Goal: Information Seeking & Learning: Find specific fact

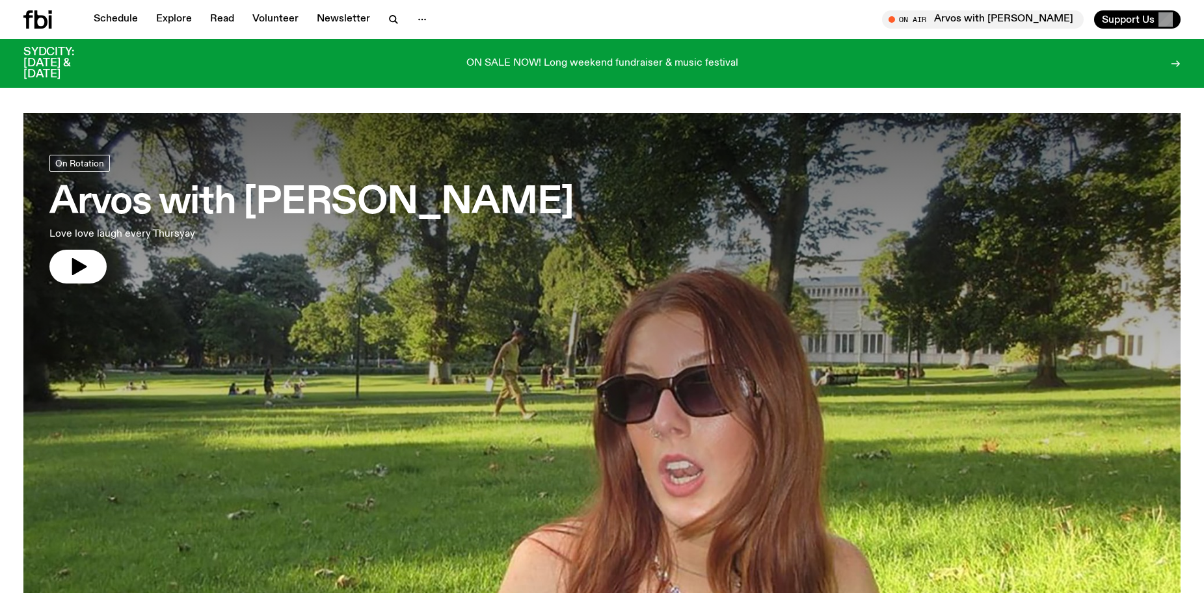
drag, startPoint x: 405, startPoint y: 315, endPoint x: 468, endPoint y: -55, distance: 375.5
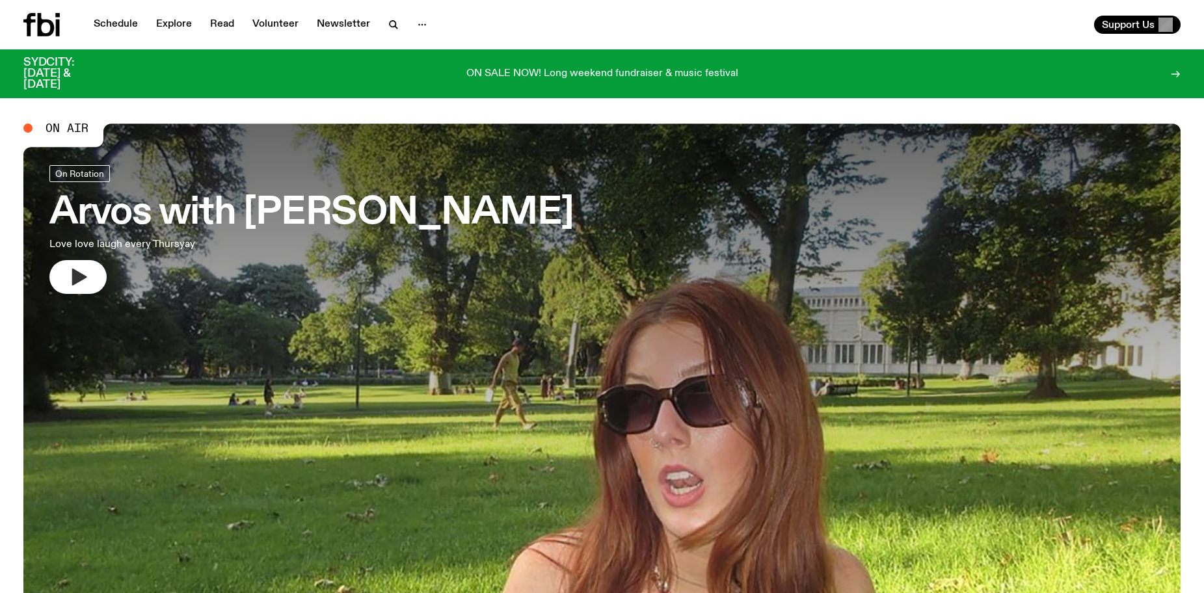
click at [79, 270] on icon "button" at bounding box center [78, 277] width 21 height 21
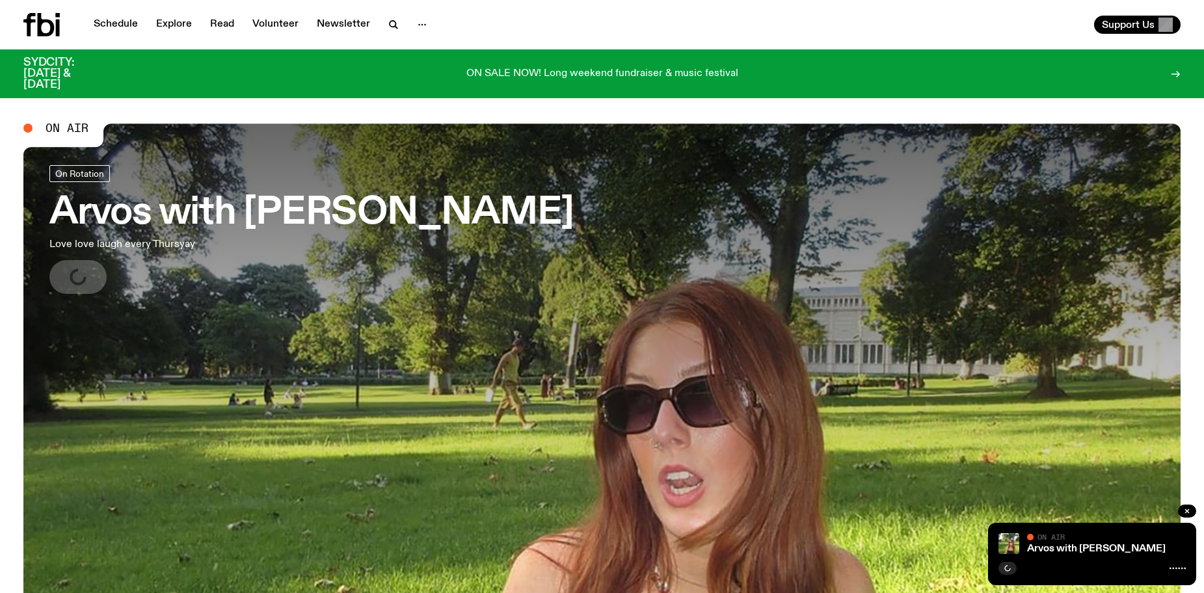
click at [87, 223] on h3 "Arvos with [PERSON_NAME]" at bounding box center [311, 213] width 524 height 36
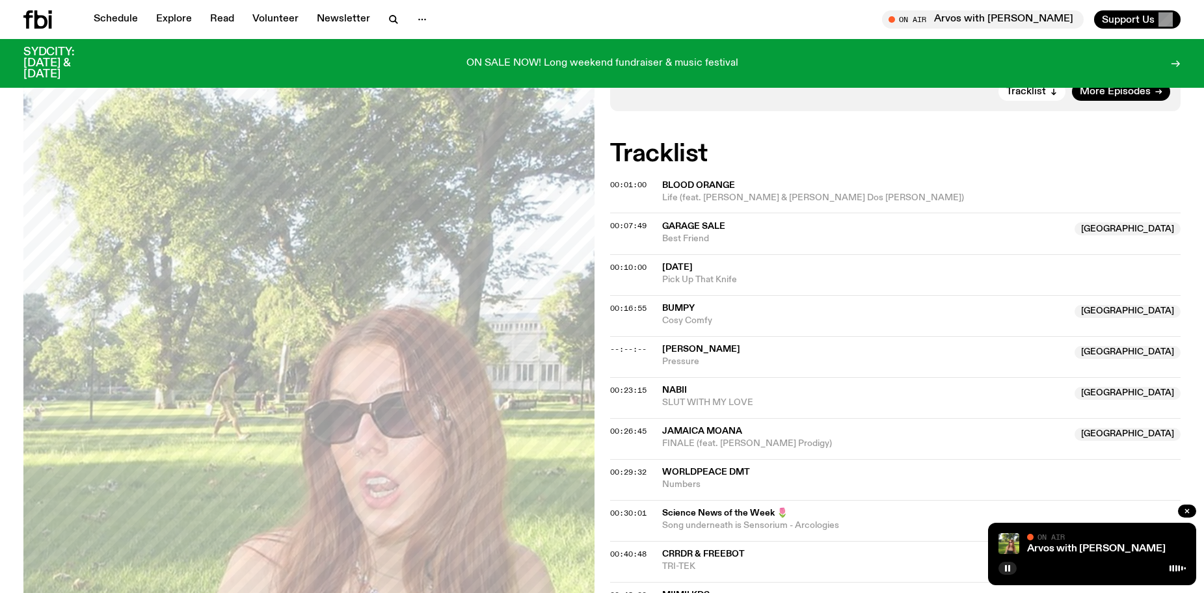
scroll to position [254, 0]
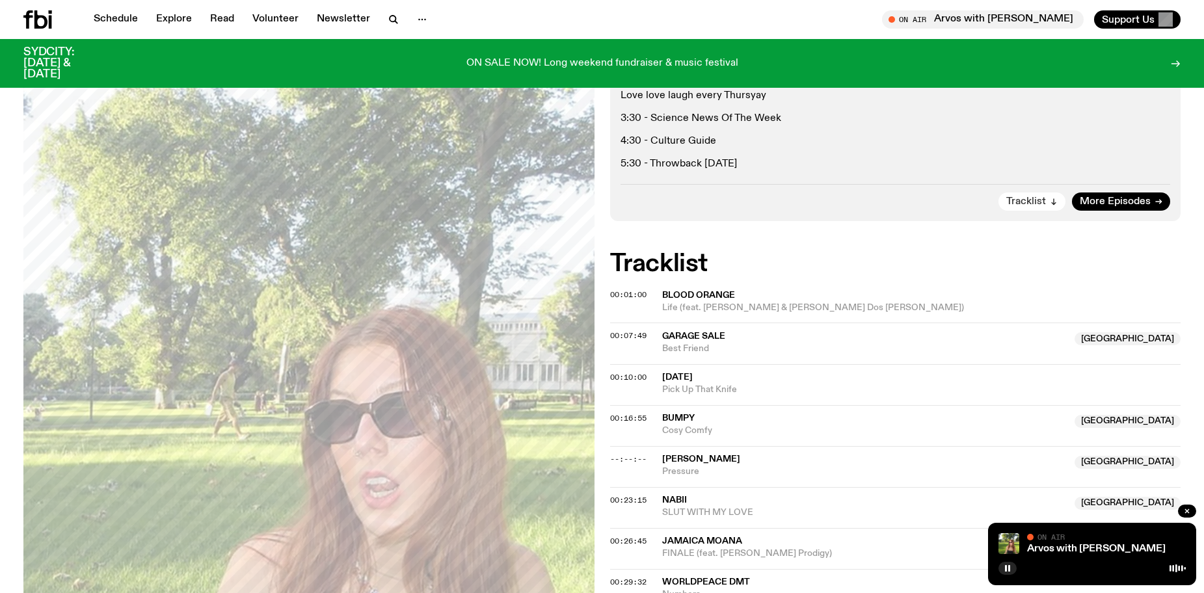
click at [1010, 200] on span "Tracklist" at bounding box center [1027, 202] width 40 height 10
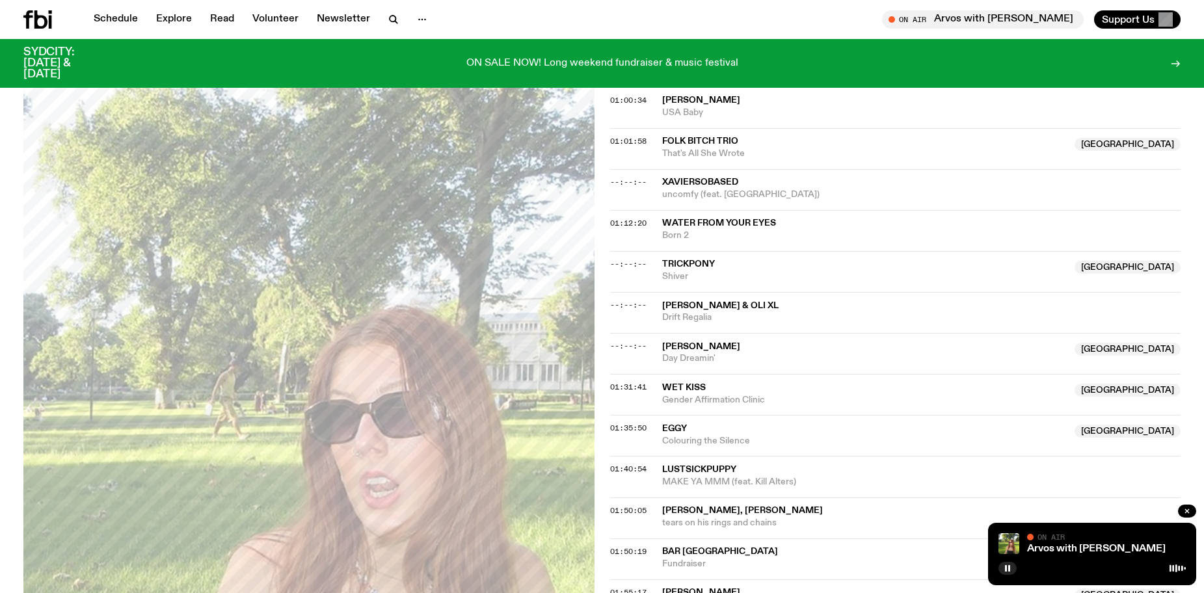
scroll to position [1016, 0]
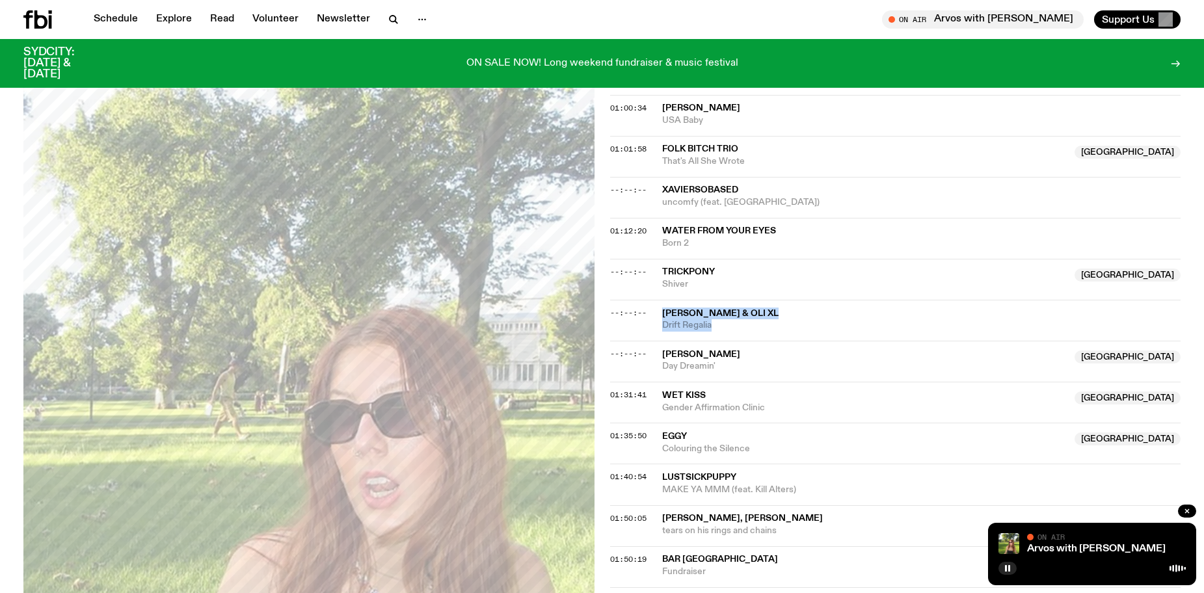
drag, startPoint x: 734, startPoint y: 322, endPoint x: 649, endPoint y: 304, distance: 87.0
click at [649, 304] on div "--:--:-- [PERSON_NAME] & [PERSON_NAME] Drift Regalia" at bounding box center [895, 320] width 571 height 41
copy div "[PERSON_NAME] & Oli XL Drift Regalia"
click at [1013, 570] on button "button" at bounding box center [1008, 568] width 18 height 13
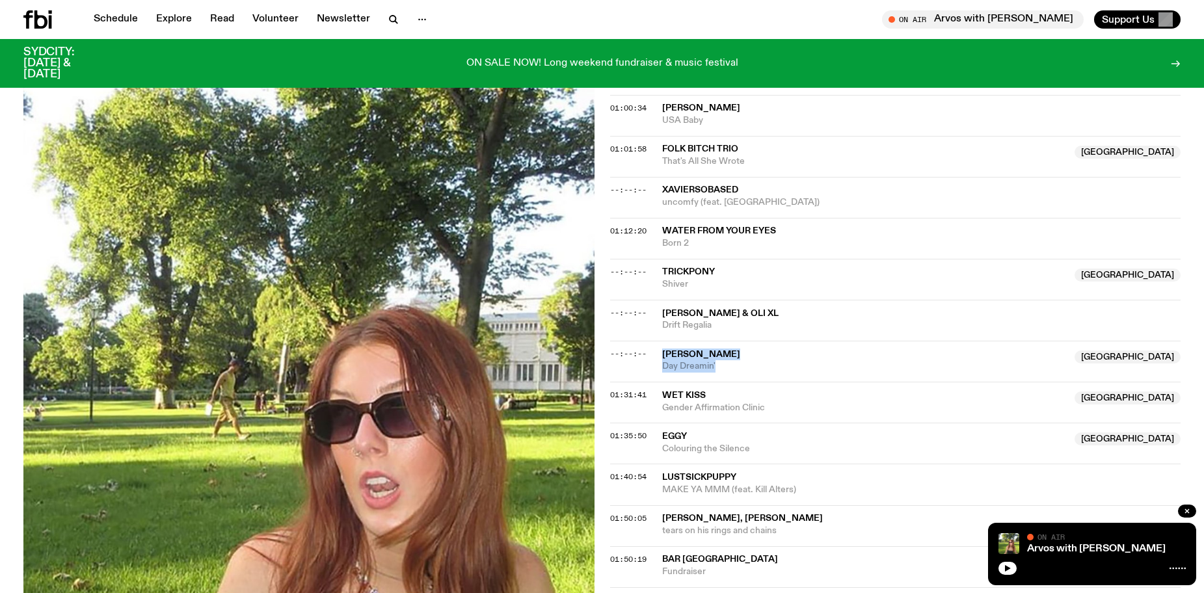
drag, startPoint x: 729, startPoint y: 371, endPoint x: 650, endPoint y: 353, distance: 81.4
click at [650, 353] on div "--:--:-- [PERSON_NAME] [GEOGRAPHIC_DATA] Day Dreamin' [GEOGRAPHIC_DATA]" at bounding box center [895, 361] width 571 height 41
copy div "[PERSON_NAME] NSW Day Dreamin'"
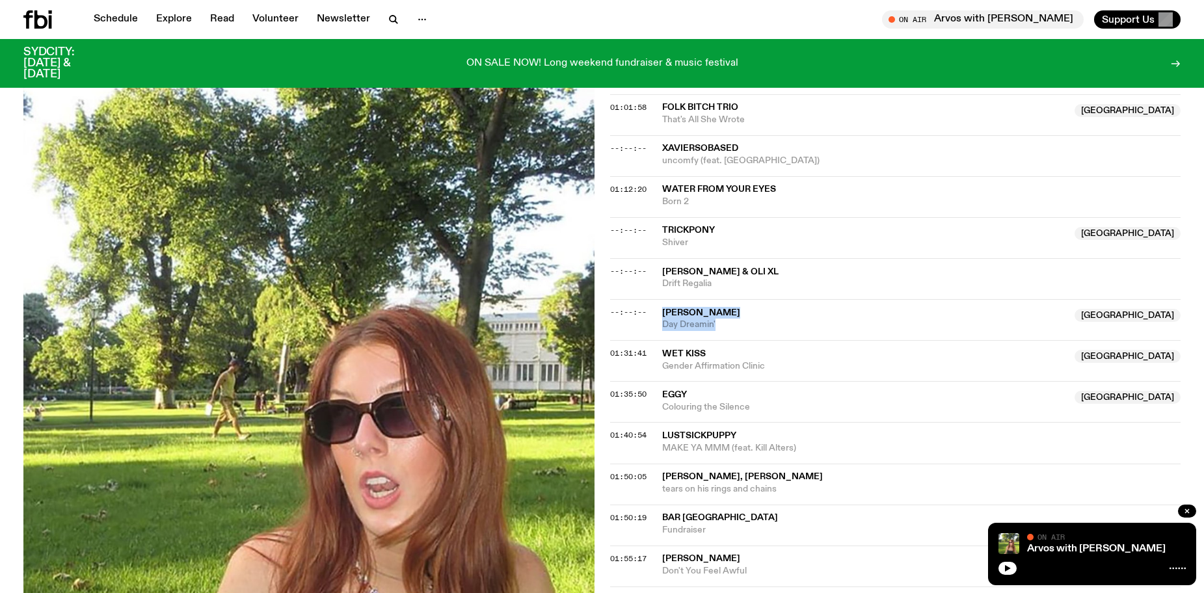
scroll to position [1081, 0]
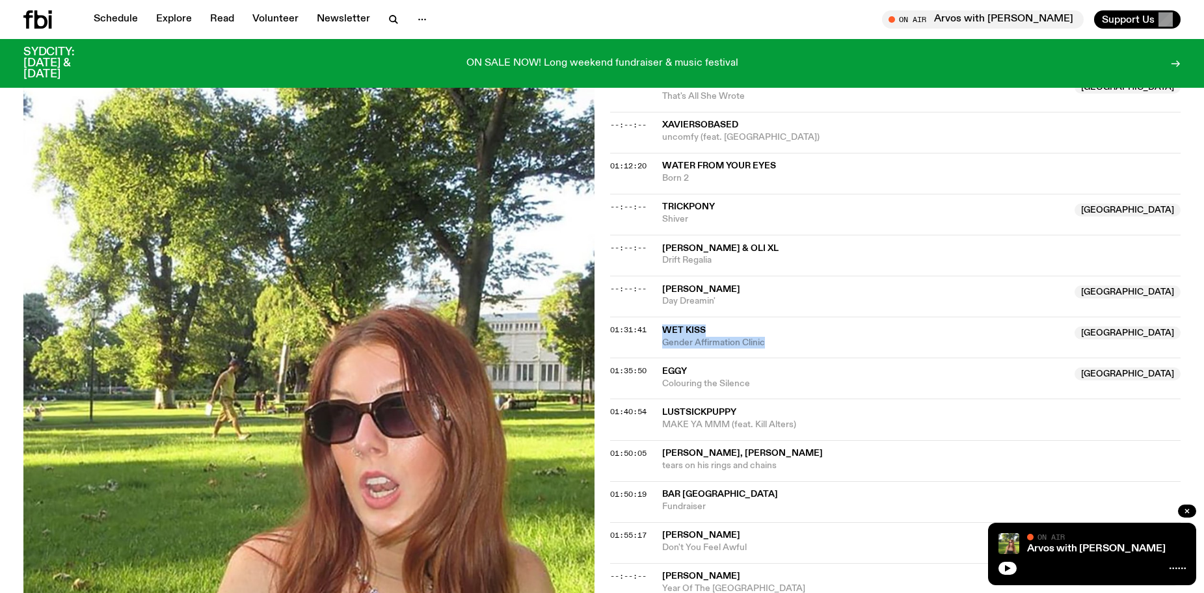
drag, startPoint x: 772, startPoint y: 346, endPoint x: 651, endPoint y: 333, distance: 121.7
click at [651, 333] on div "01:31:41 Wet Kiss Australia Gender Affirmation Clinic [GEOGRAPHIC_DATA]" at bounding box center [895, 337] width 571 height 41
copy div "Wet Kiss Australia Gender Affirmation Clinic"
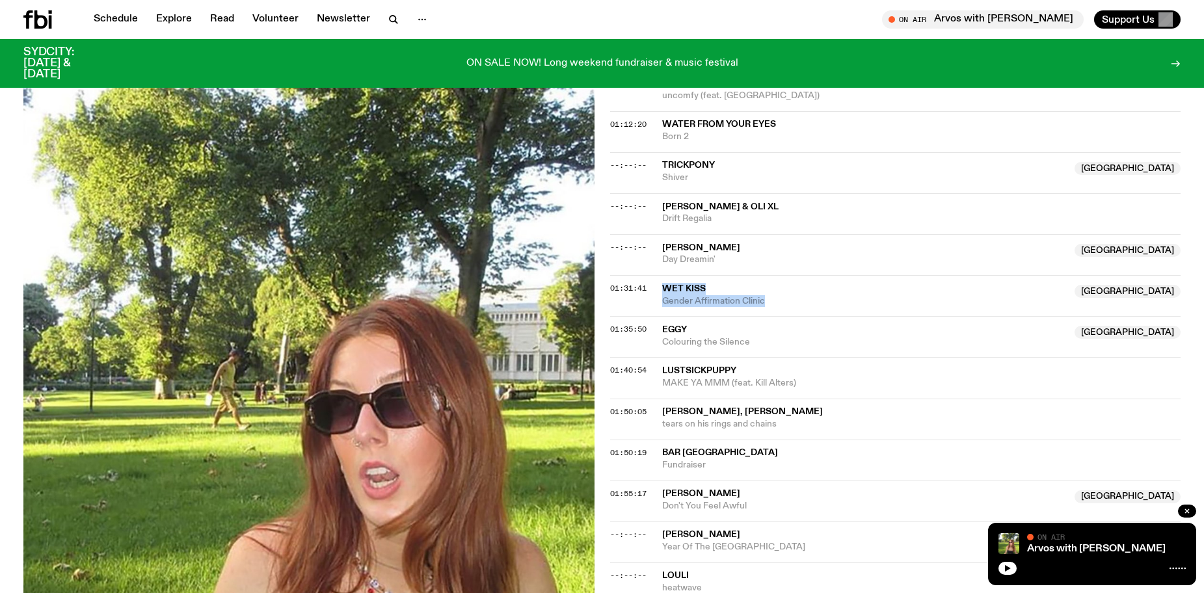
scroll to position [1146, 0]
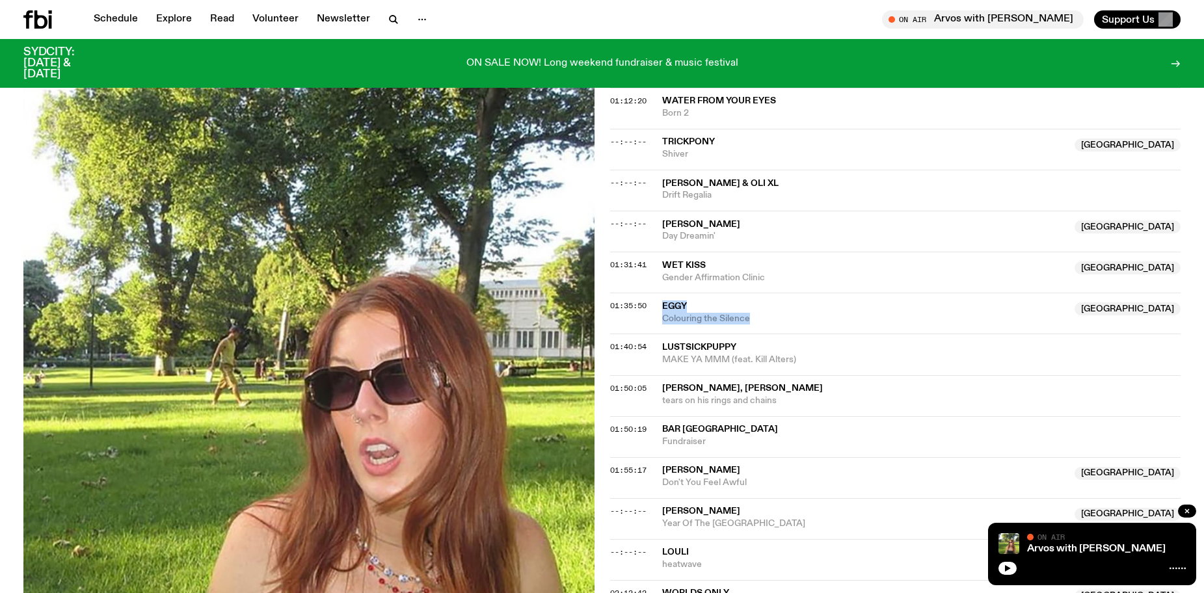
drag, startPoint x: 768, startPoint y: 327, endPoint x: 660, endPoint y: 299, distance: 111.4
click at [660, 299] on div "01:35:50 Eggy Australia Colouring the Silence [GEOGRAPHIC_DATA]" at bounding box center [895, 313] width 571 height 41
copy div "Eggy Australia Colouring the Silence"
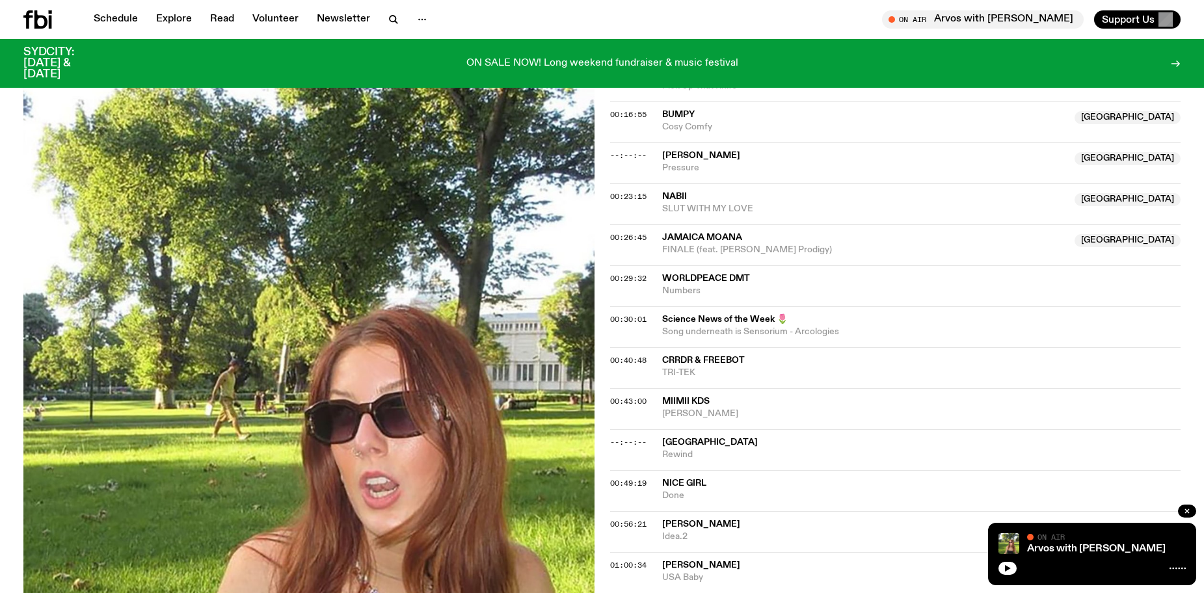
scroll to position [495, 0]
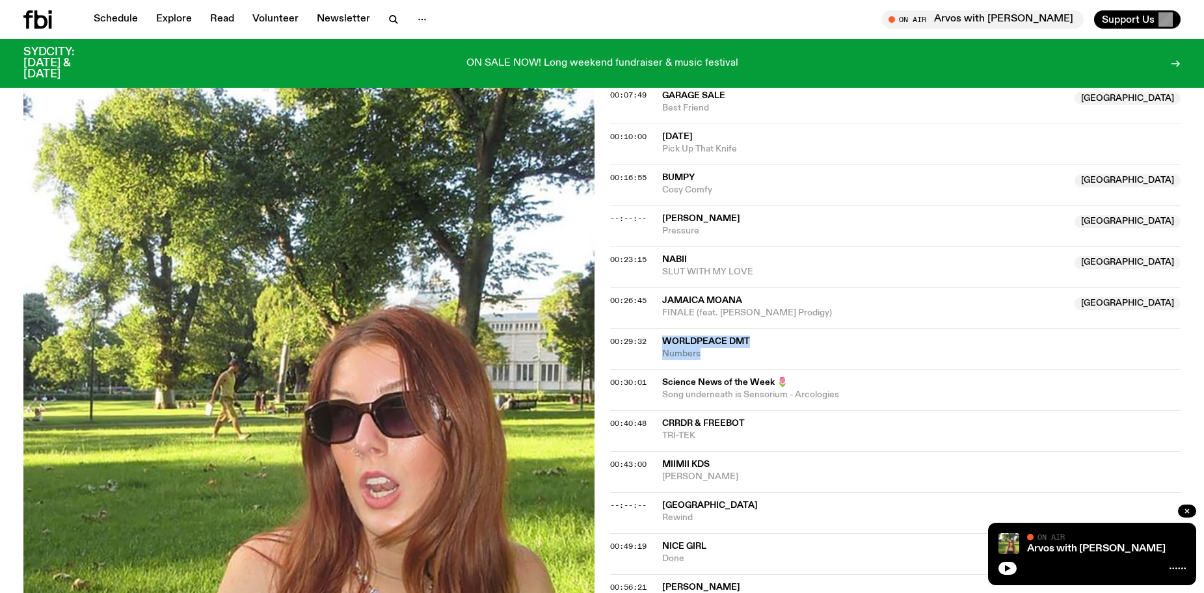
drag, startPoint x: 704, startPoint y: 352, endPoint x: 664, endPoint y: 342, distance: 41.0
click at [664, 342] on div "Worldpeace DMT Numbers" at bounding box center [921, 348] width 519 height 25
copy div "Worldpeace DMT Numbers"
drag, startPoint x: 804, startPoint y: 310, endPoint x: 666, endPoint y: 295, distance: 138.7
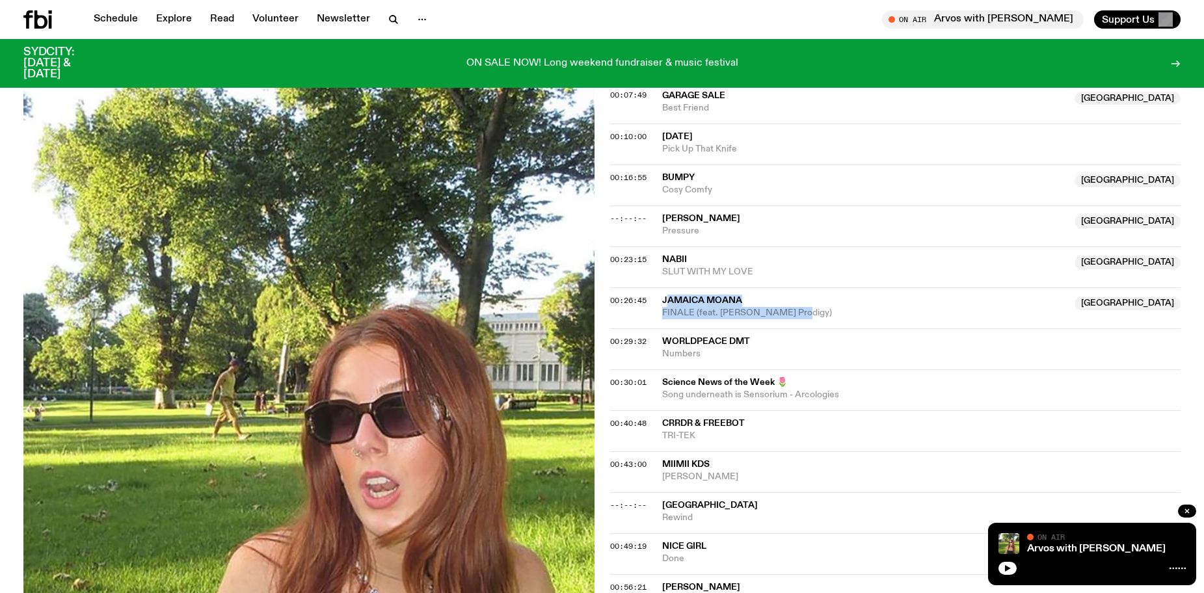
click at [666, 295] on div "Jamaica Moana NSW FINALE (feat. [PERSON_NAME] Prodigy)" at bounding box center [864, 307] width 405 height 25
copy div "amaica Moana NSW FINALE (feat. [PERSON_NAME] Prodigy)"
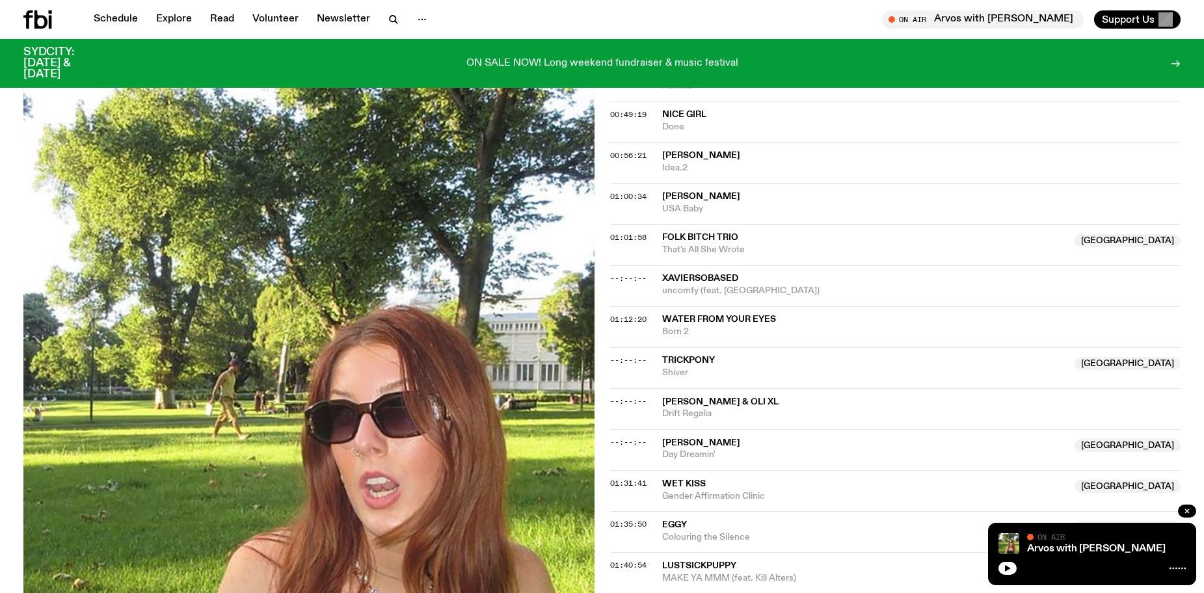
scroll to position [951, 0]
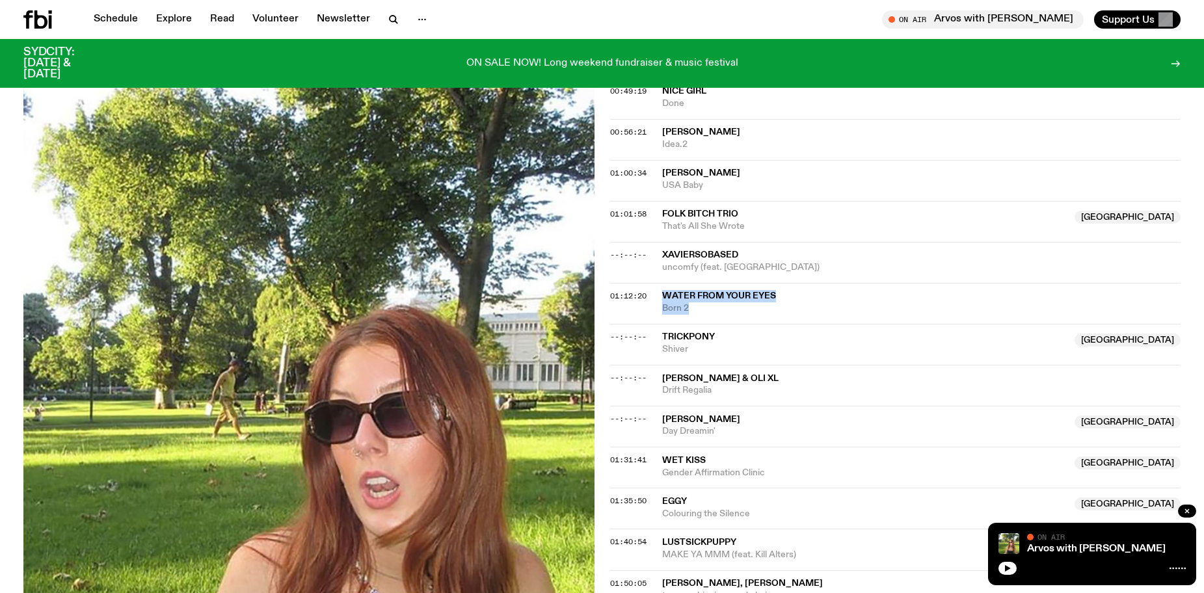
drag, startPoint x: 697, startPoint y: 308, endPoint x: 658, endPoint y: 295, distance: 40.9
click at [658, 295] on div "01:12:20 Water From Your Eyes Born 2" at bounding box center [895, 303] width 571 height 41
copy div "Water From Your Eyes Born 2"
click at [615, 293] on span "01:12:20" at bounding box center [628, 296] width 36 height 10
click at [613, 298] on span "01:12:20" at bounding box center [628, 296] width 36 height 10
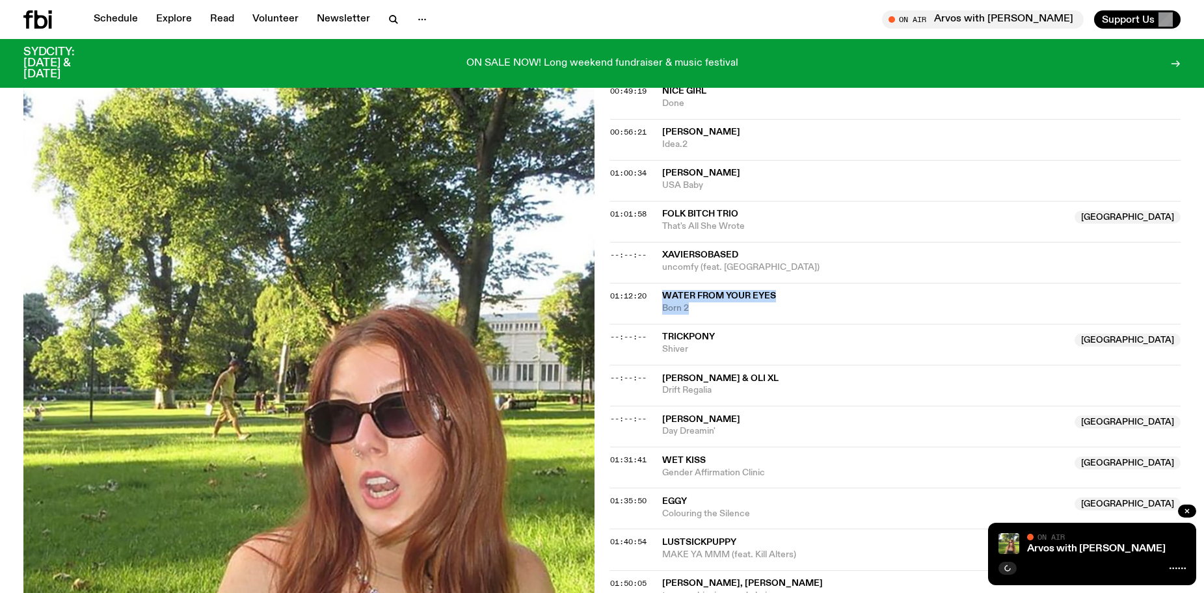
drag, startPoint x: 611, startPoint y: 297, endPoint x: 604, endPoint y: 296, distance: 7.2
click at [606, 297] on div "Aired on [DATE] 3:00pm On Rotation Love love laugh every Thursyay 3:30 - Scienc…" at bounding box center [602, 182] width 1204 height 1762
click at [604, 296] on div "Aired on [DATE] 3:00pm On Rotation Love love laugh every Thursyay 3:30 - Scienc…" at bounding box center [602, 182] width 1204 height 1762
click at [634, 295] on span "01:12:20" at bounding box center [628, 296] width 36 height 10
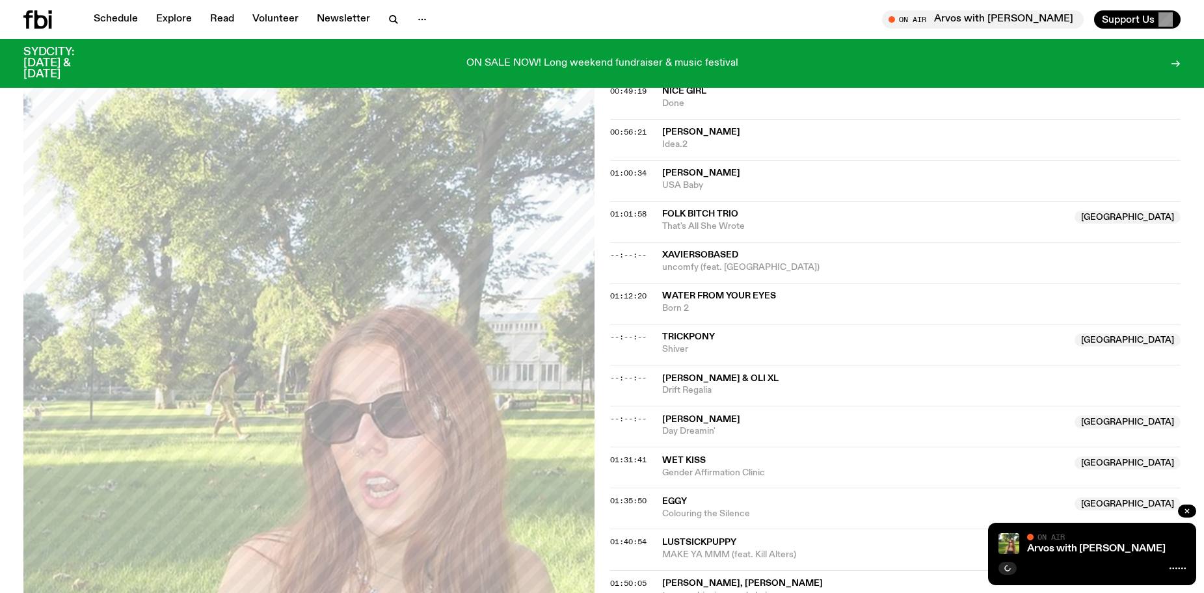
click at [688, 300] on span "Water From Your Eyes" at bounding box center [719, 295] width 114 height 9
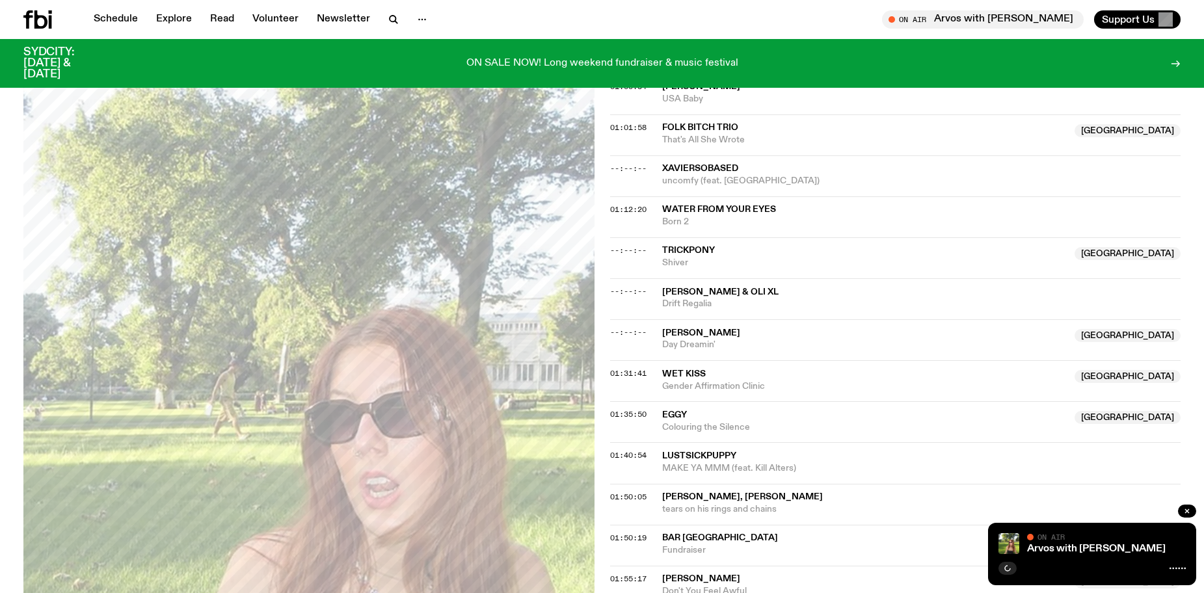
scroll to position [1146, 0]
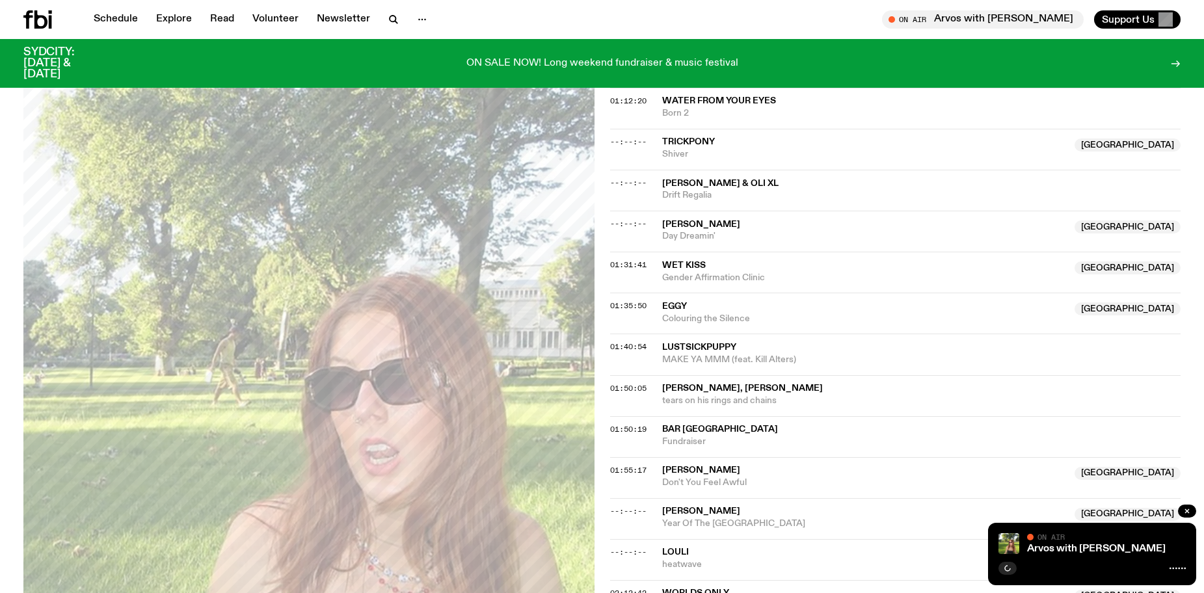
click at [677, 437] on span "Fundraiser" at bounding box center [921, 442] width 519 height 12
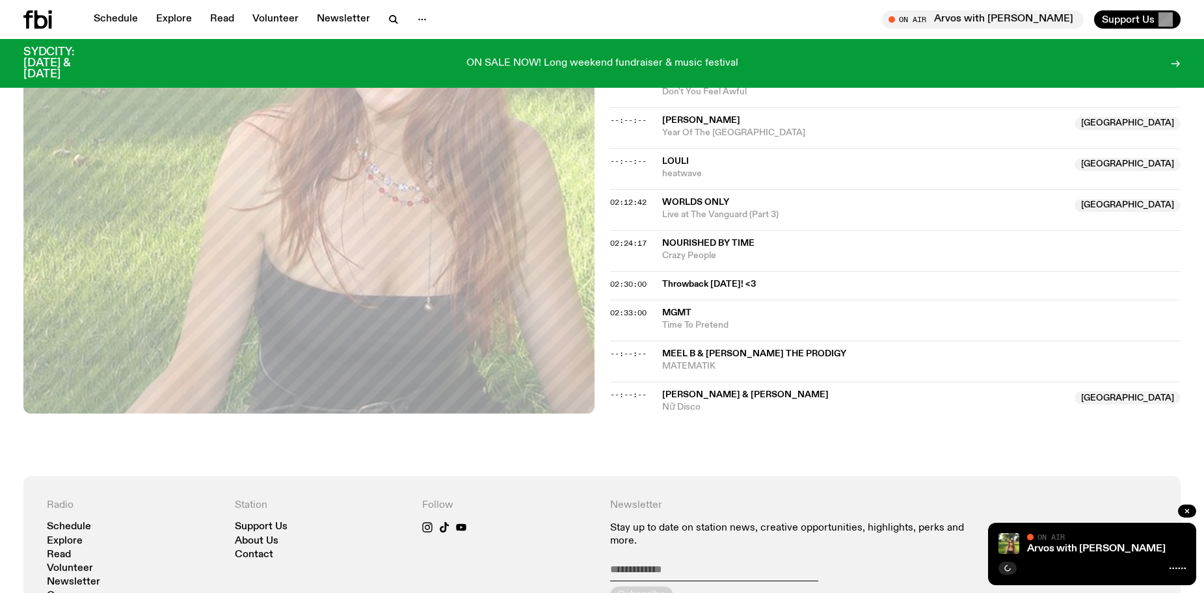
scroll to position [1536, 0]
click at [718, 246] on span "Nourished By Time" at bounding box center [708, 243] width 92 height 9
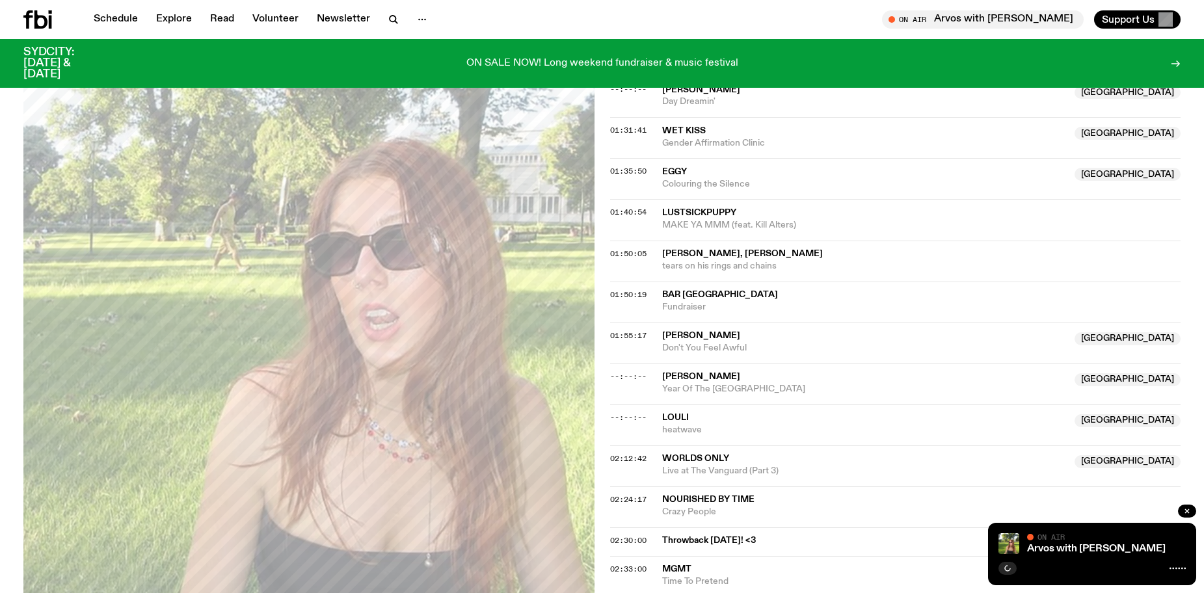
scroll to position [1276, 0]
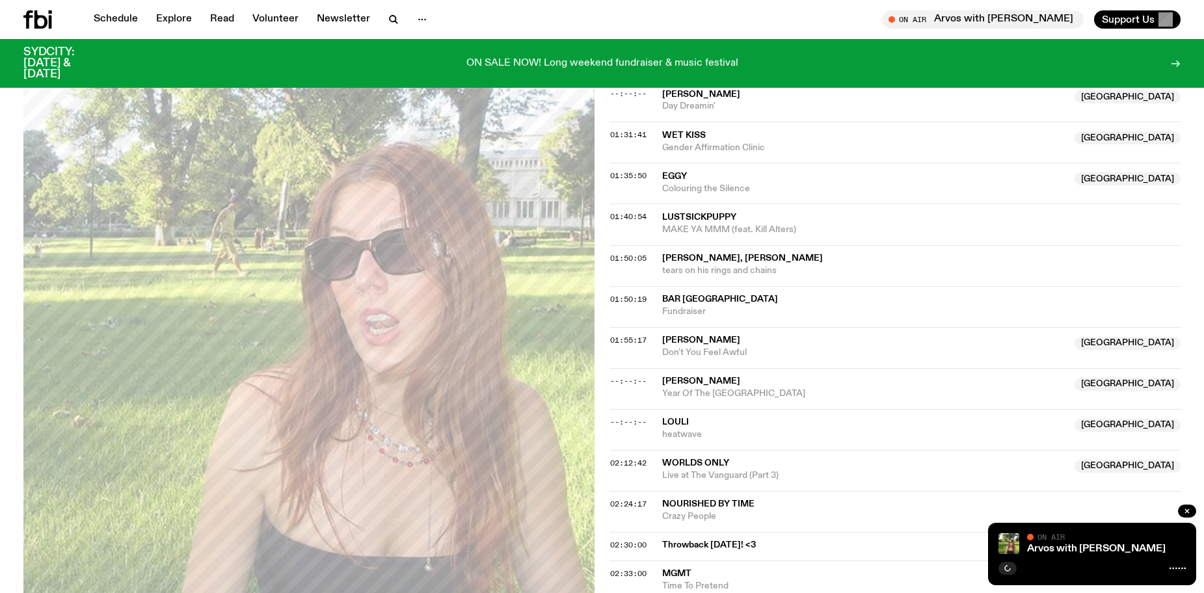
click at [691, 436] on span "heatwave" at bounding box center [864, 435] width 405 height 12
click at [704, 350] on span "Don't You Feel Awful" at bounding box center [864, 353] width 405 height 12
click at [761, 262] on span "[PERSON_NAME], [PERSON_NAME]" at bounding box center [742, 258] width 161 height 9
click at [742, 219] on span "LustSickPuppy" at bounding box center [921, 217] width 519 height 12
